Goal: Check status: Check status

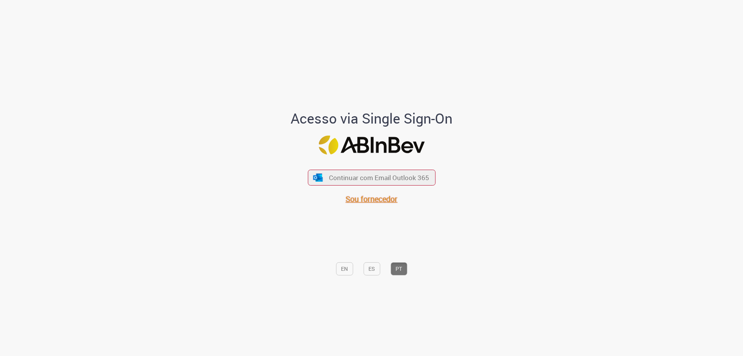
click at [363, 198] on span "Sou fornecedor" at bounding box center [372, 199] width 52 height 10
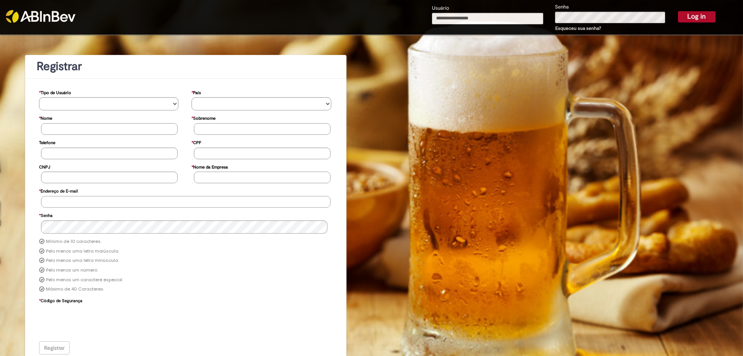
type input "**********"
click at [694, 16] on button "Log in" at bounding box center [697, 16] width 38 height 11
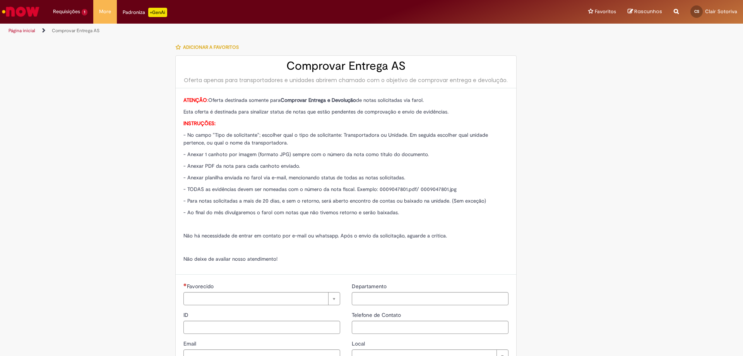
type input "**********"
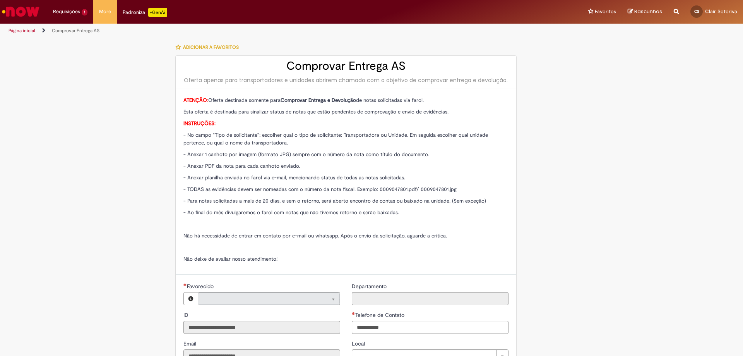
type input "**********"
click at [67, 12] on li "Requisições 1 Exibir Todas as Solicitações Compensação Interna 3d atrás 3 dias …" at bounding box center [70, 11] width 46 height 23
click at [73, 30] on link "Exibir Todas as Solicitações" at bounding box center [90, 31] width 85 height 9
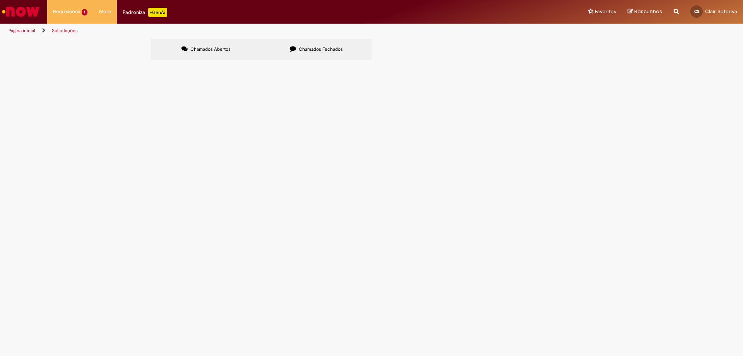
click at [310, 48] on span "Chamados Fechados" at bounding box center [321, 49] width 44 height 6
click at [0, 0] on span "Compensação Interna" at bounding box center [0, 0] width 0 height 0
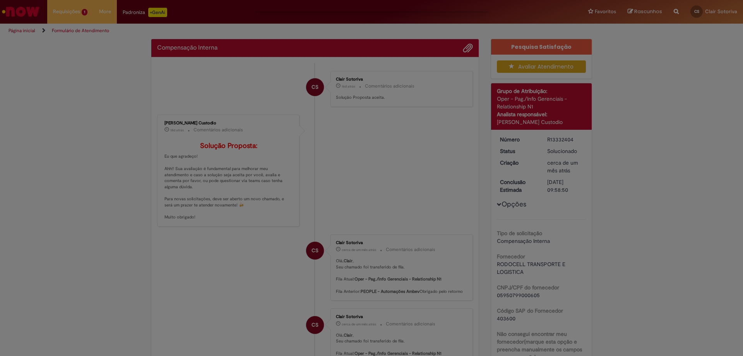
click at [174, 139] on div "Feedback" at bounding box center [371, 178] width 743 height 356
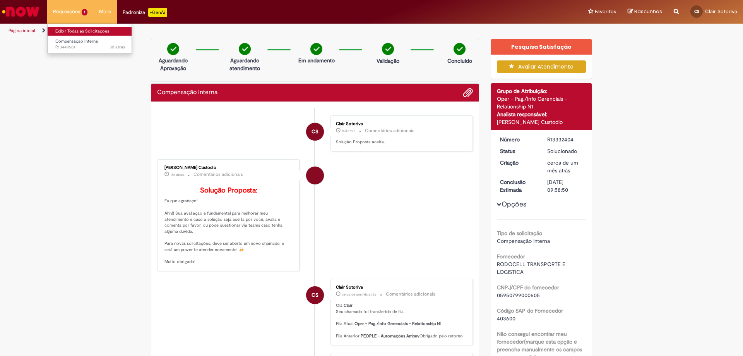
click at [70, 29] on link "Exibir Todas as Solicitações" at bounding box center [90, 31] width 85 height 9
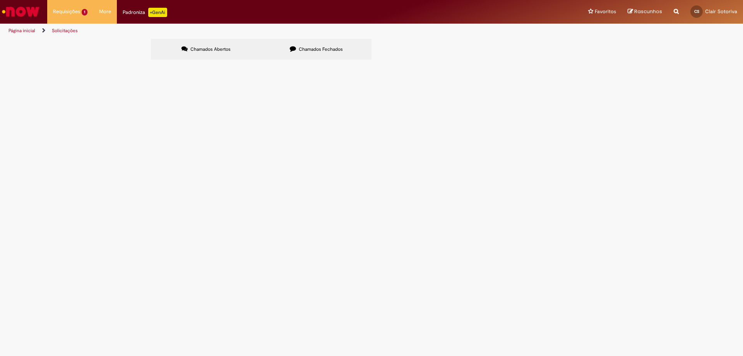
click at [293, 48] on icon at bounding box center [293, 49] width 6 height 6
click at [0, 0] on span "Compensação Interna" at bounding box center [0, 0] width 0 height 0
click at [0, 0] on span "R13344004" at bounding box center [0, 0] width 0 height 0
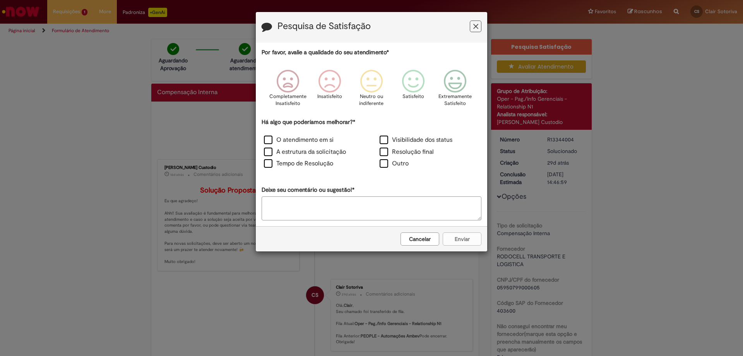
click at [480, 29] on button "Feedback" at bounding box center [476, 27] width 12 height 12
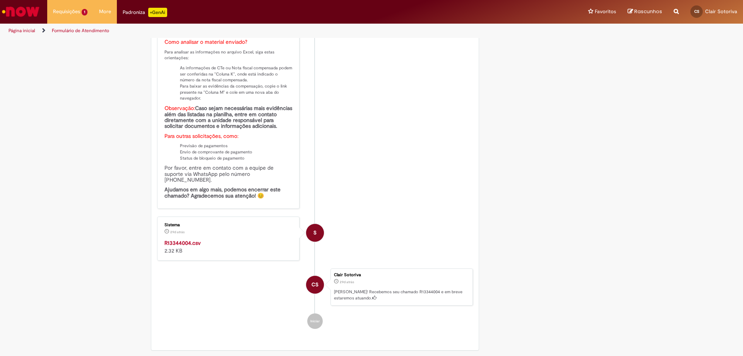
scroll to position [581, 0]
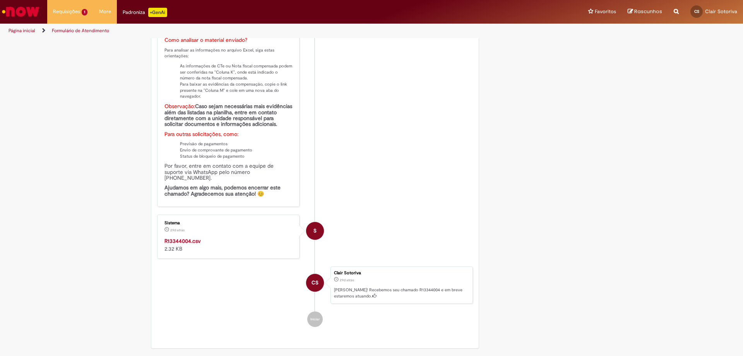
click at [180, 244] on strong "R13344004.csv" at bounding box center [182, 240] width 36 height 7
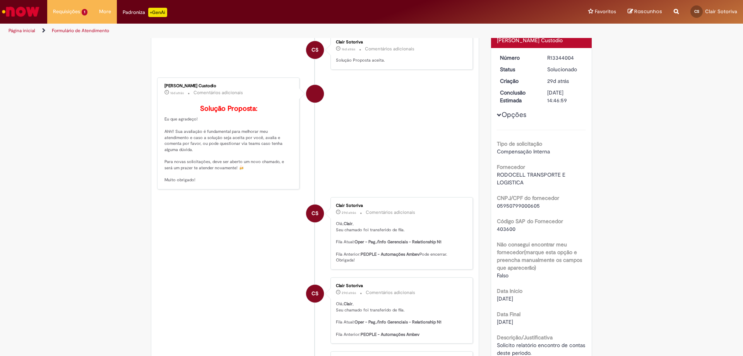
scroll to position [81, 0]
click at [74, 11] on li "Requisições 1 Exibir Todas as Solicitações Compensação Interna 3d atrás 3 dias …" at bounding box center [70, 11] width 46 height 23
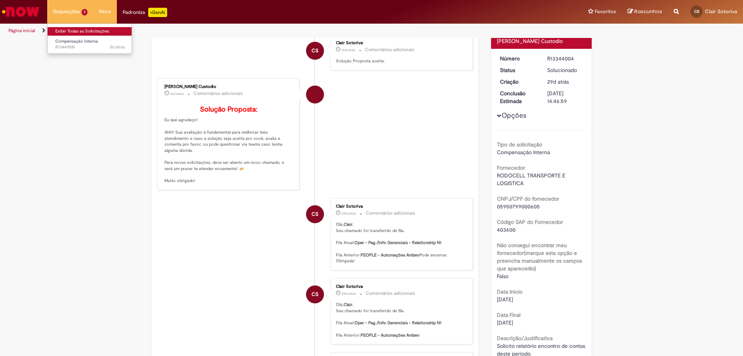
click at [77, 28] on link "Exibir Todas as Solicitações" at bounding box center [90, 31] width 85 height 9
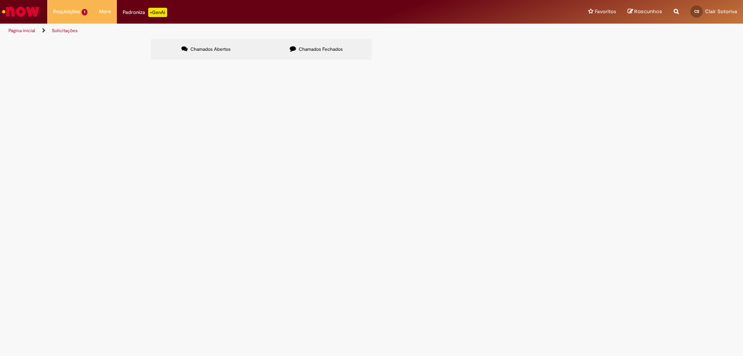
click at [308, 50] on span "Chamados Fechados" at bounding box center [321, 49] width 44 height 6
click at [0, 0] on span "R13344019" at bounding box center [0, 0] width 0 height 0
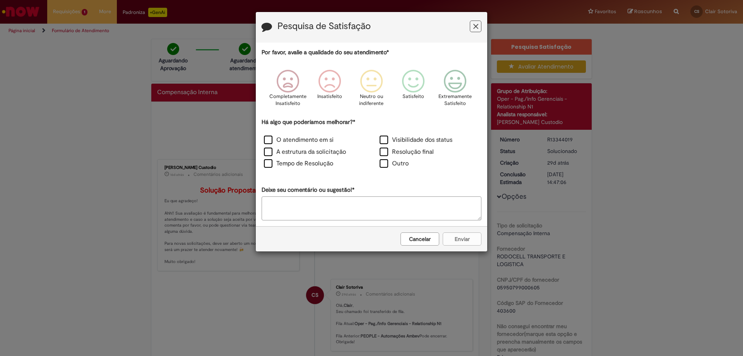
click at [479, 27] on button "Feedback" at bounding box center [476, 27] width 12 height 12
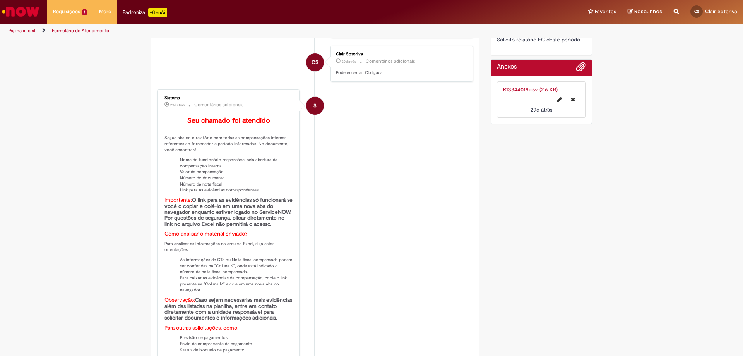
scroll to position [542, 0]
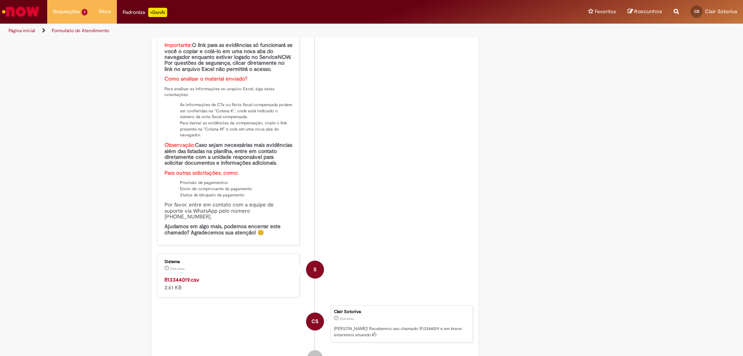
click at [176, 283] on strong "R13344019.csv" at bounding box center [181, 279] width 35 height 7
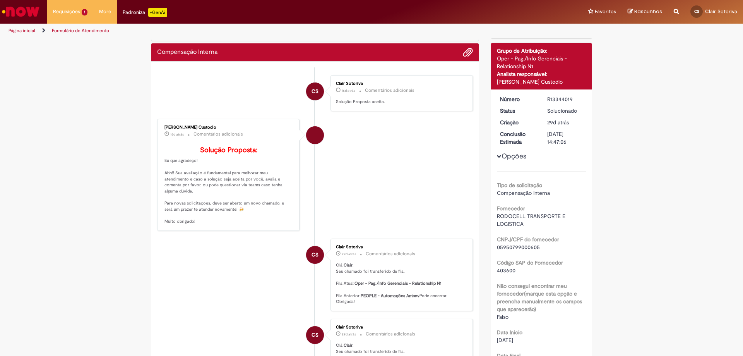
scroll to position [0, 0]
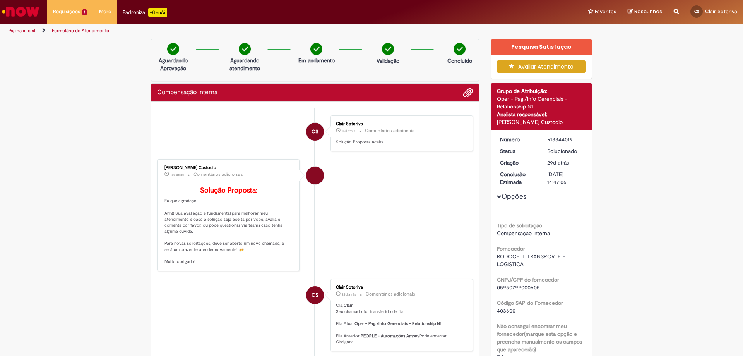
click at [28, 28] on link "Página inicial" at bounding box center [22, 30] width 27 height 6
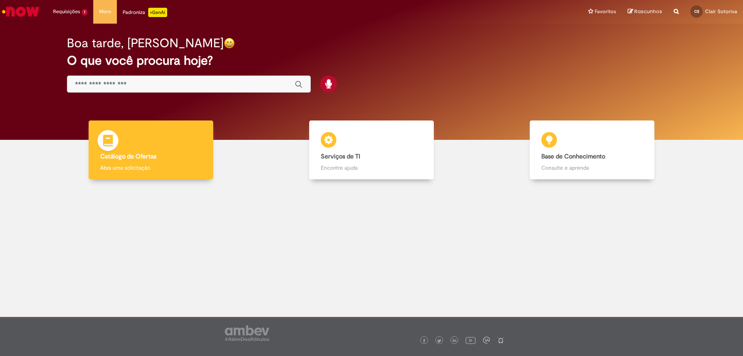
click at [161, 153] on h4 "Catálogo de Ofertas" at bounding box center [150, 156] width 101 height 7
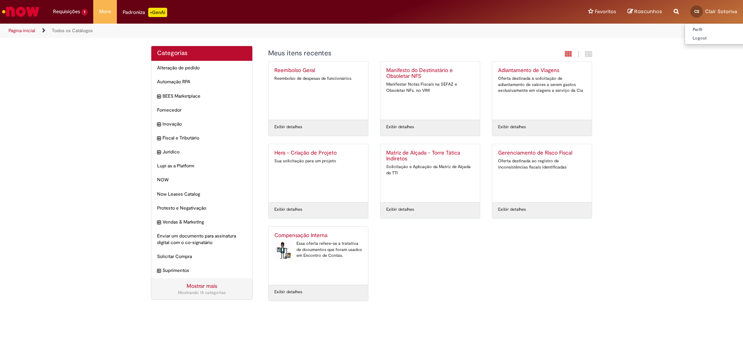
click at [720, 10] on span "Clair Sotoriva" at bounding box center [721, 11] width 32 height 7
click at [695, 41] on link "Logout" at bounding box center [715, 38] width 61 height 9
